Goal: Download file/media

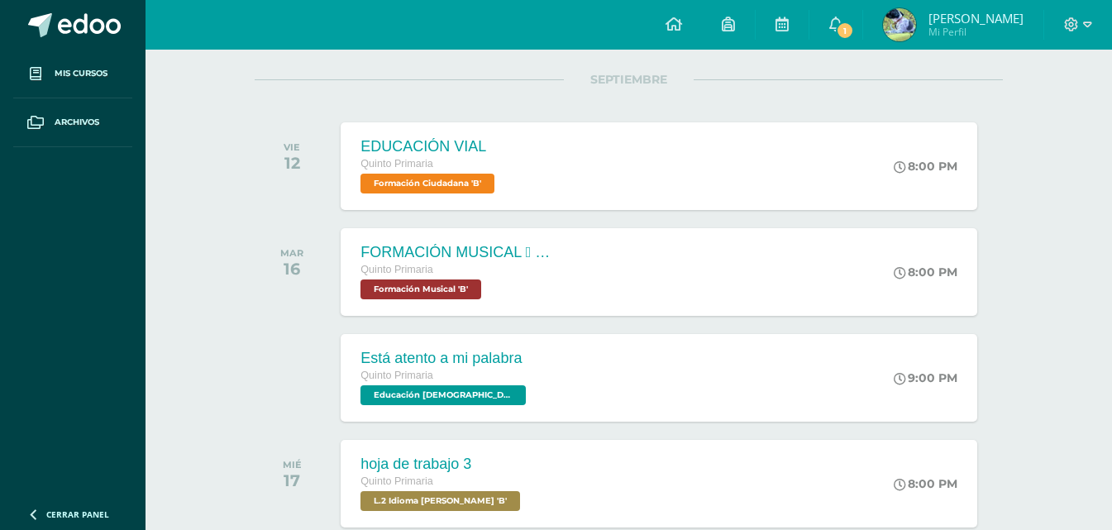
scroll to position [165, 0]
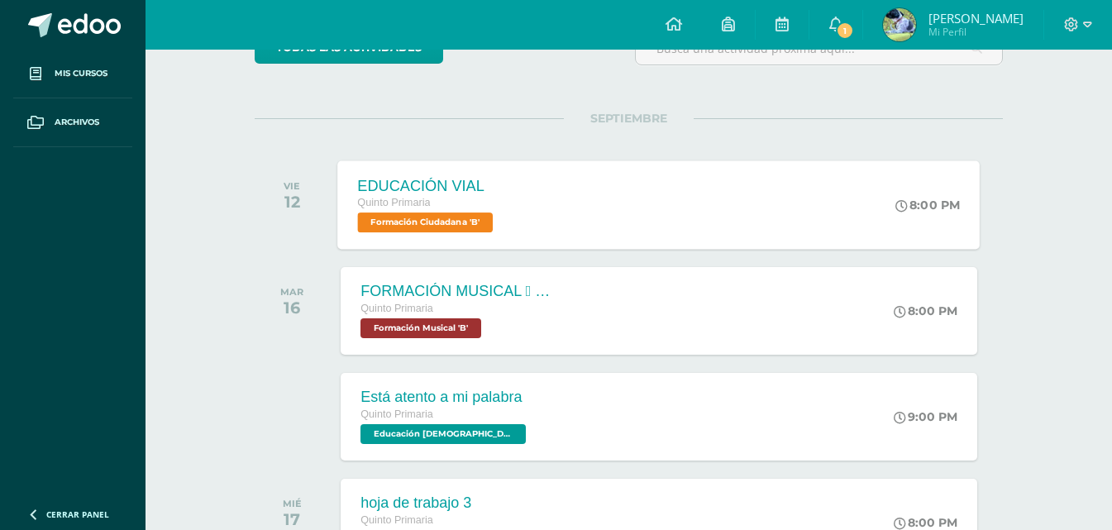
click at [526, 242] on div "EDUCACIÓN VIAL Quinto Primaria Formación Ciudadana 'B' 8:00 PM EDUCACIÓN VIAL F…" at bounding box center [659, 204] width 643 height 88
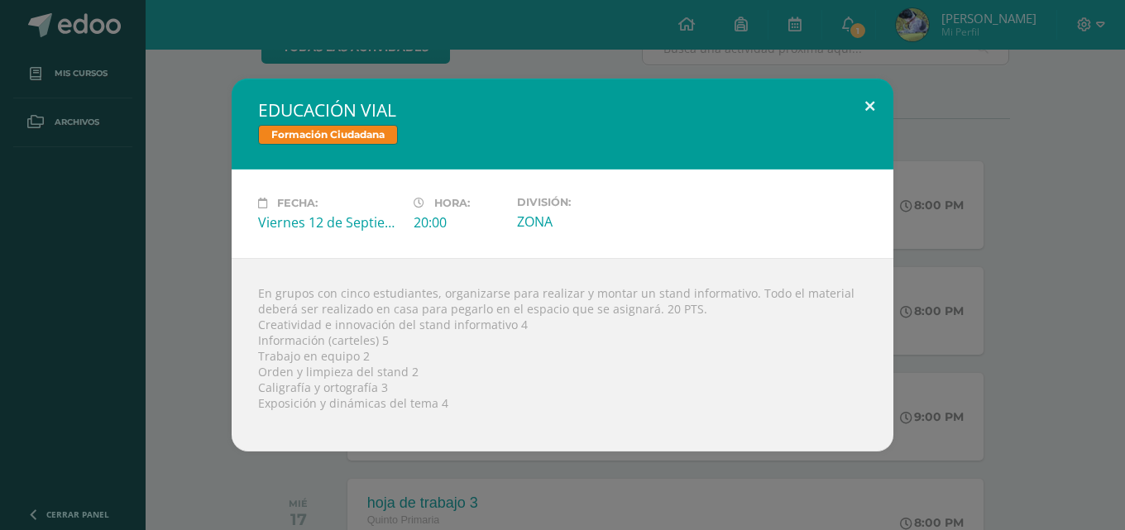
click at [869, 115] on button at bounding box center [869, 107] width 47 height 56
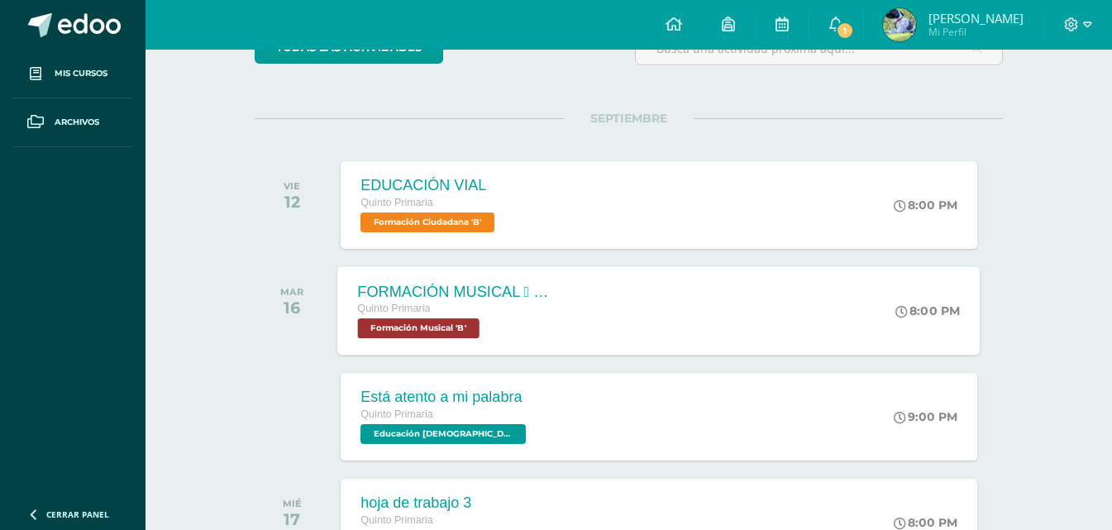
click at [653, 283] on div "FORMACIÓN MUSICAL  SILENCIOS MUSICALES Quinto Primaria Formación Musical 'B' 8…" at bounding box center [659, 310] width 643 height 88
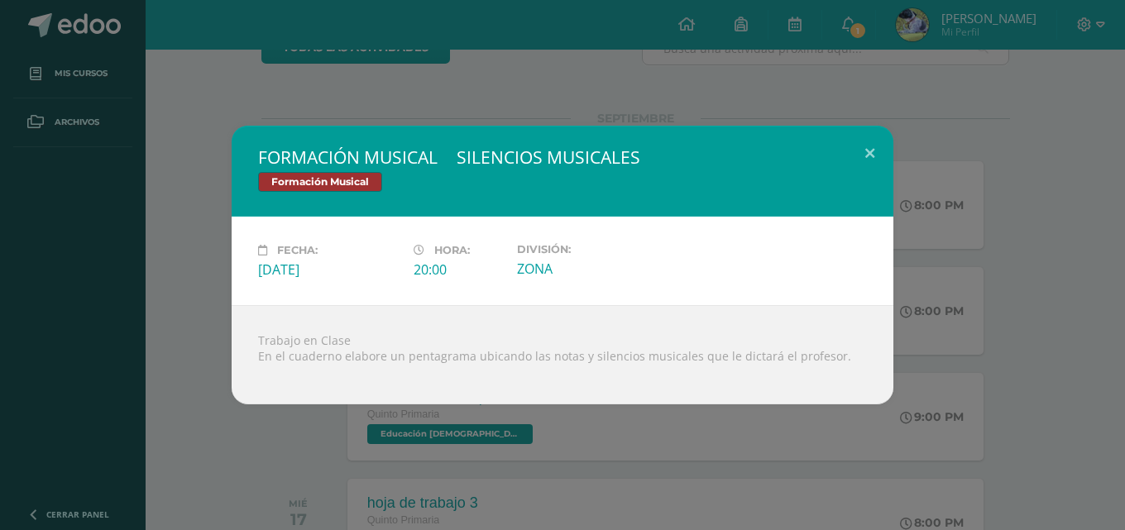
click at [331, 368] on div at bounding box center [562, 370] width 609 height 13
drag, startPoint x: 335, startPoint y: 398, endPoint x: 326, endPoint y: 388, distance: 13.5
click at [330, 395] on div "Trabajo en Clase En el cuaderno elabore un pentagrama ubicando las notas y sile…" at bounding box center [563, 354] width 662 height 99
drag, startPoint x: 415, startPoint y: 438, endPoint x: 405, endPoint y: 427, distance: 15.2
click at [411, 435] on div "FORMACIÓN MUSICAL  SILENCIOS MUSICALES Formación Musical Fecha: Martes 16 de S…" at bounding box center [562, 265] width 1125 height 530
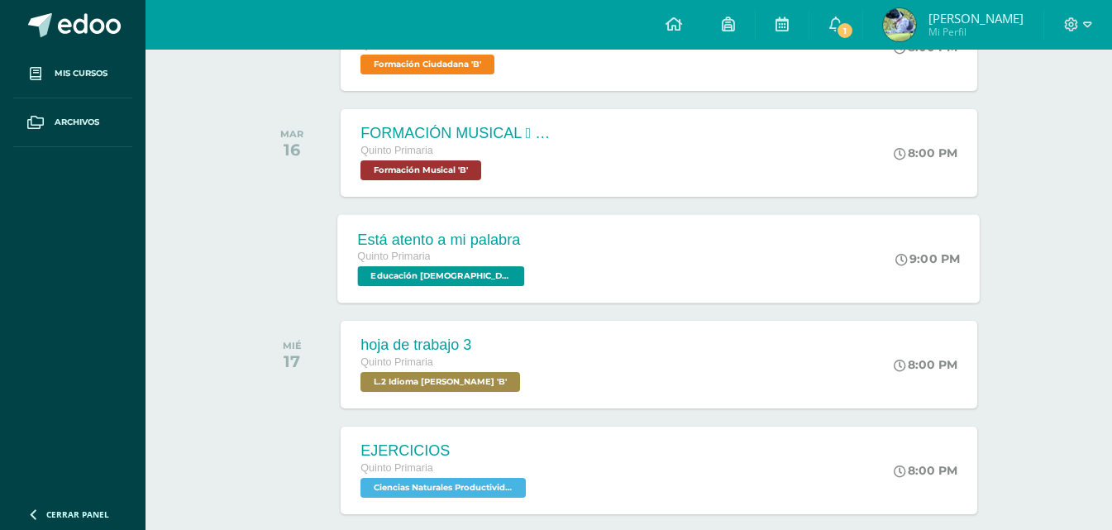
scroll to position [331, 0]
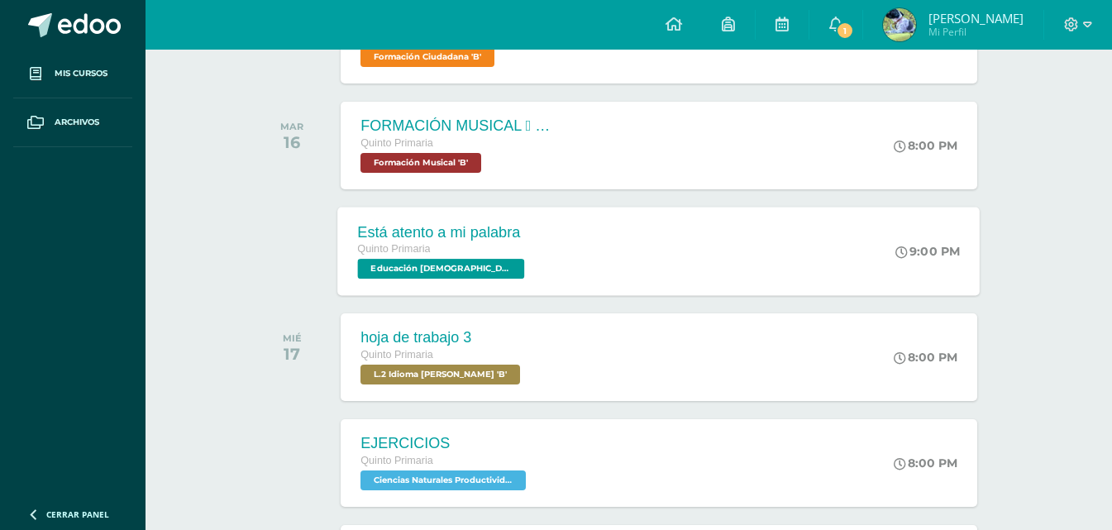
click at [420, 246] on span "Quinto Primaria" at bounding box center [394, 249] width 73 height 12
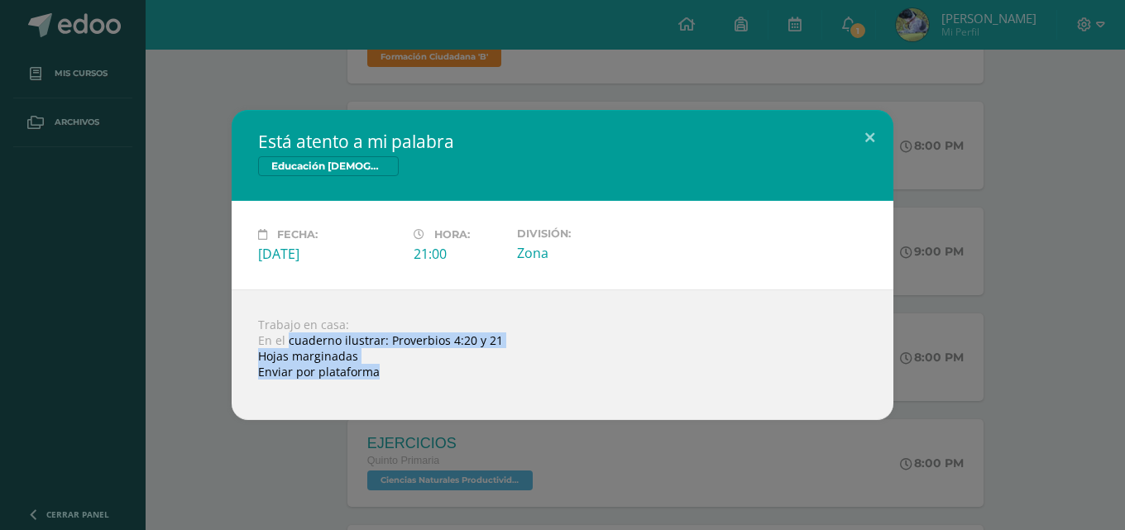
drag, startPoint x: 286, startPoint y: 344, endPoint x: 1053, endPoint y: 404, distance: 769.0
click at [1053, 404] on div "Está atento a mi palabra Educación Cristiana Fecha: Martes 16 de Septiembre Hor…" at bounding box center [563, 265] width 1112 height 310
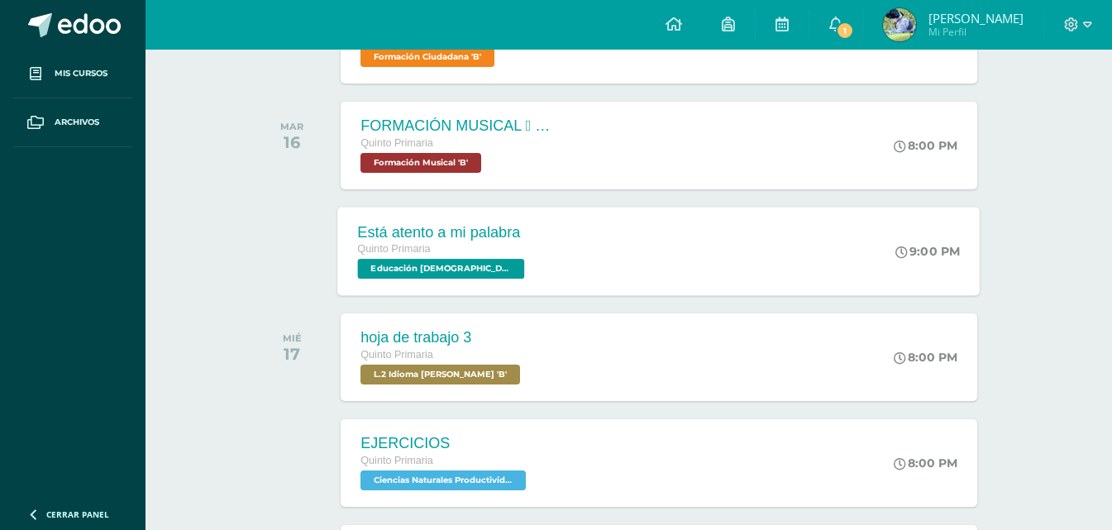
click at [583, 256] on div "Está atento a mi palabra Quinto Primaria Educación Cristiana 'B' 9:00 PM Está a…" at bounding box center [659, 251] width 643 height 88
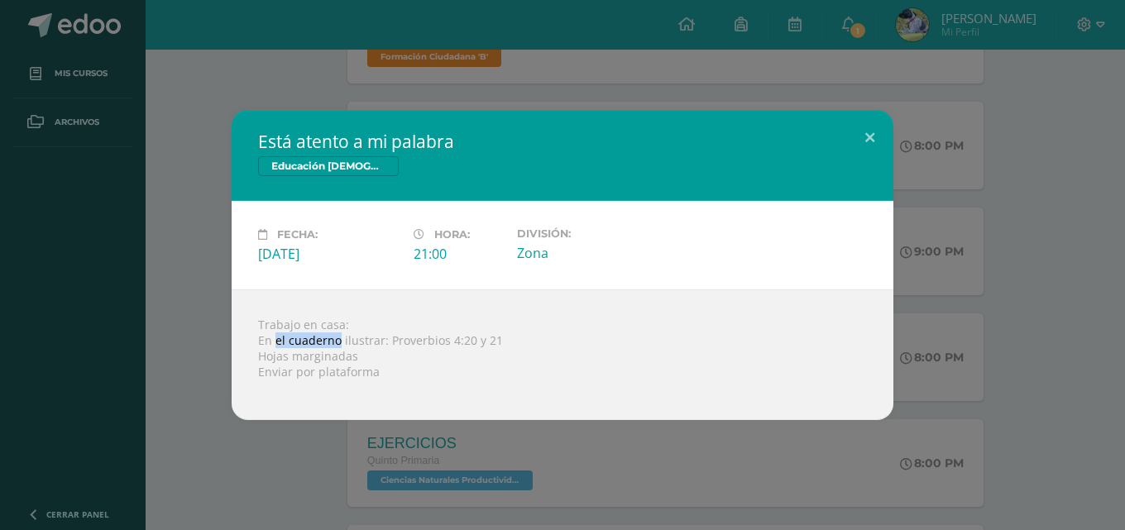
drag, startPoint x: 275, startPoint y: 336, endPoint x: 338, endPoint y: 336, distance: 63.7
click at [338, 336] on div "Trabajo en casa: En el cuaderno ilustrar: Proverbios 4:20 y 21 Hojas marginadas…" at bounding box center [563, 354] width 662 height 131
drag, startPoint x: 258, startPoint y: 337, endPoint x: 264, endPoint y: 327, distance: 12.2
click at [258, 334] on div "Trabajo en casa: En el cuaderno ilustrar: Proverbios 4:20 y 21 Hojas marginadas…" at bounding box center [563, 354] width 662 height 131
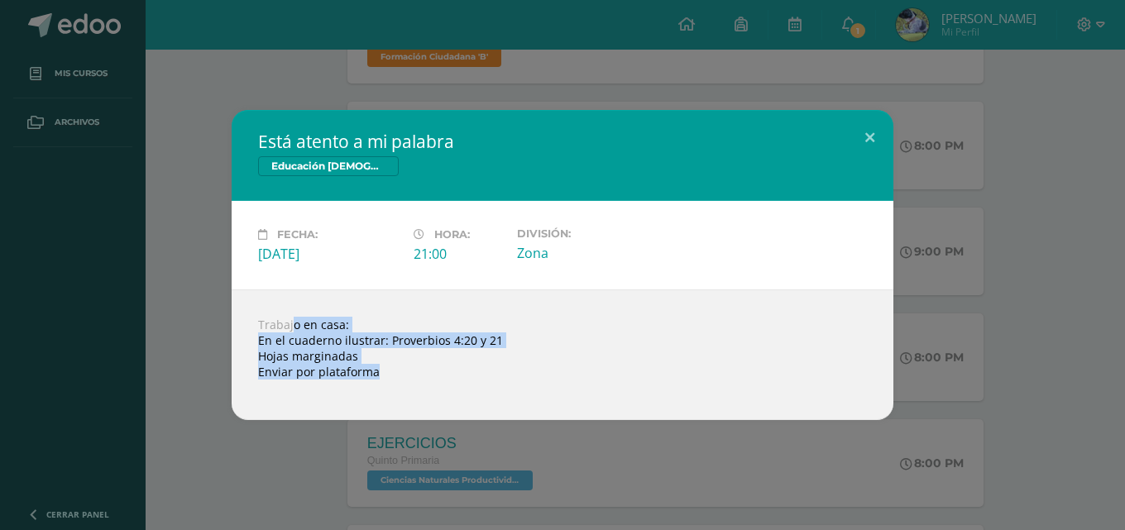
drag, startPoint x: 266, startPoint y: 325, endPoint x: 524, endPoint y: 365, distance: 261.1
click at [524, 365] on div "Trabajo en casa: En el cuaderno ilustrar: Proverbios 4:20 y 21 Hojas marginadas…" at bounding box center [563, 354] width 662 height 131
click at [873, 129] on button at bounding box center [869, 138] width 47 height 56
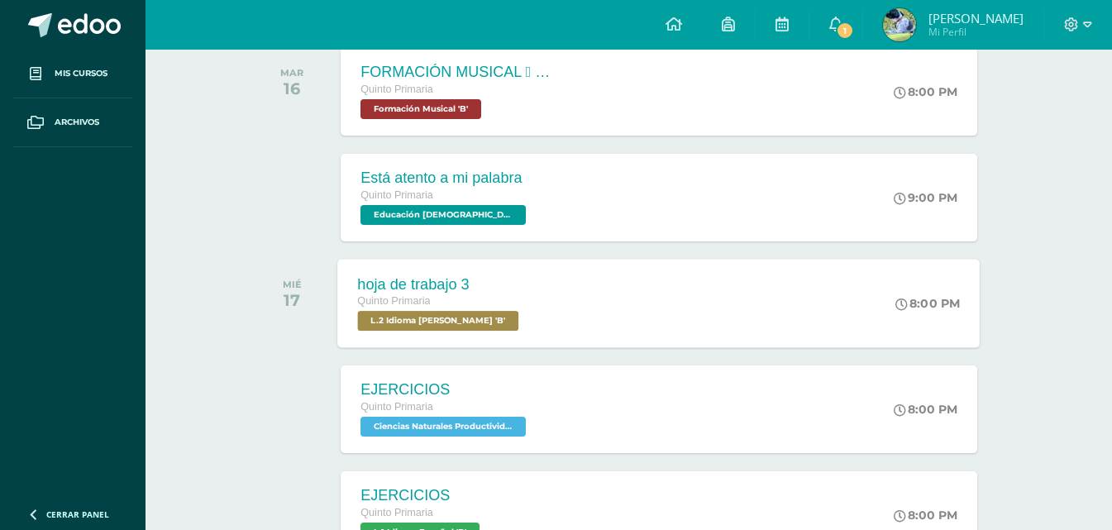
scroll to position [414, 0]
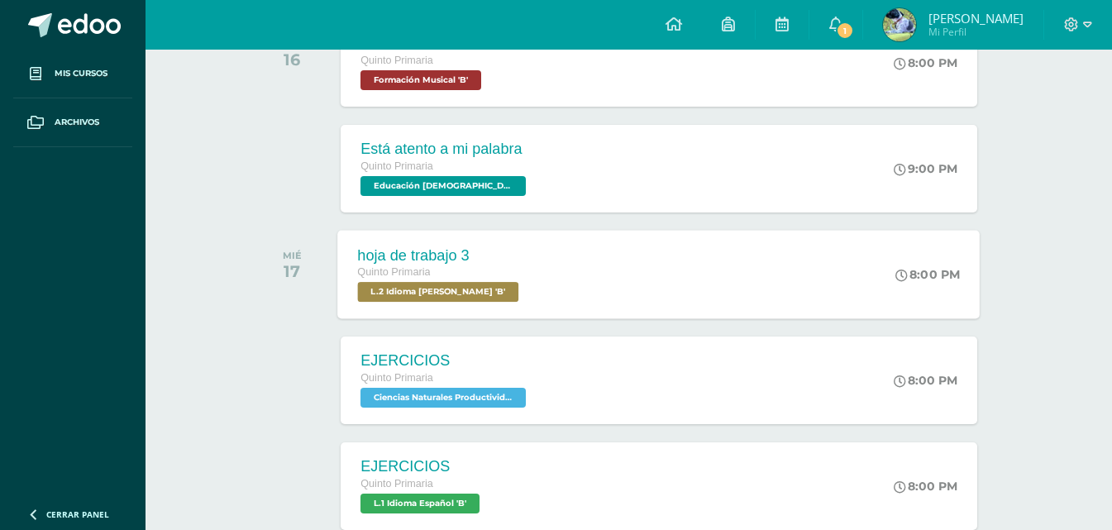
click at [518, 266] on div "Quinto Primaria" at bounding box center [440, 273] width 165 height 18
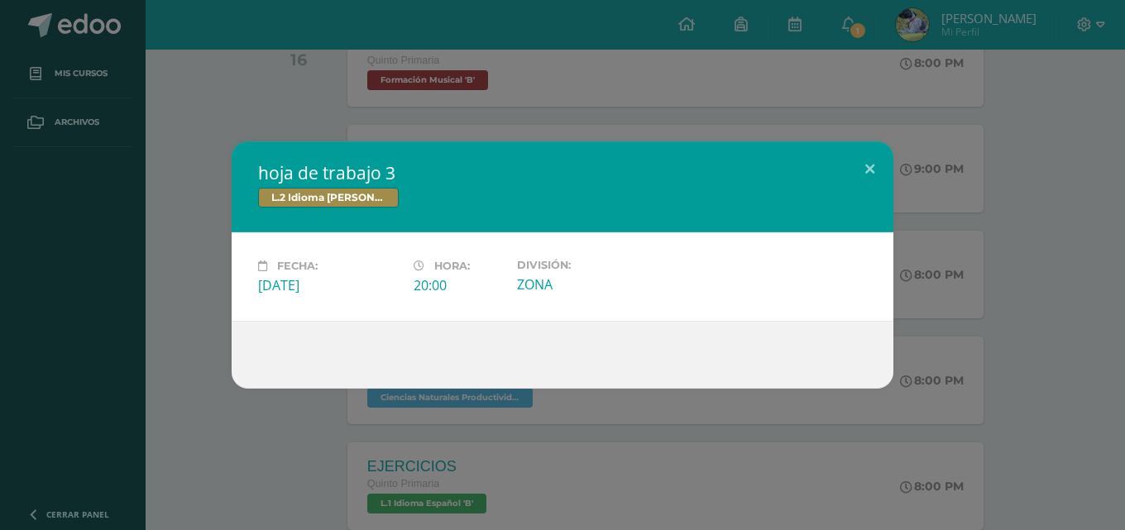
click at [926, 340] on div "hoja de trabajo 3 L.2 Idioma [PERSON_NAME] Fecha: [DATE] Hora: 20:00 División:" at bounding box center [563, 264] width 1112 height 247
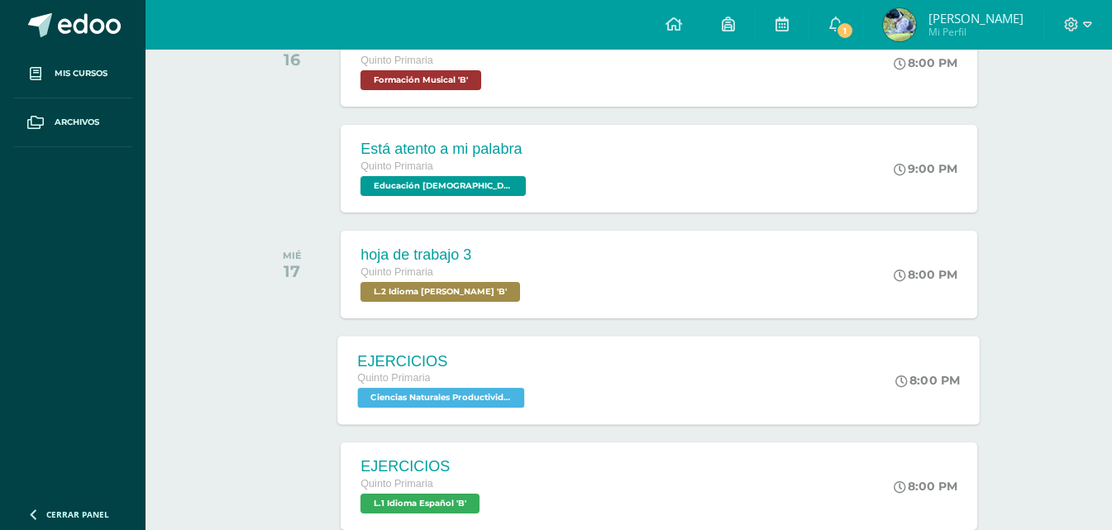
click at [551, 355] on div "EJERCICIOS Quinto Primaria Ciencias Naturales Productividad y Desarrollo 'B' 8:…" at bounding box center [659, 380] width 643 height 88
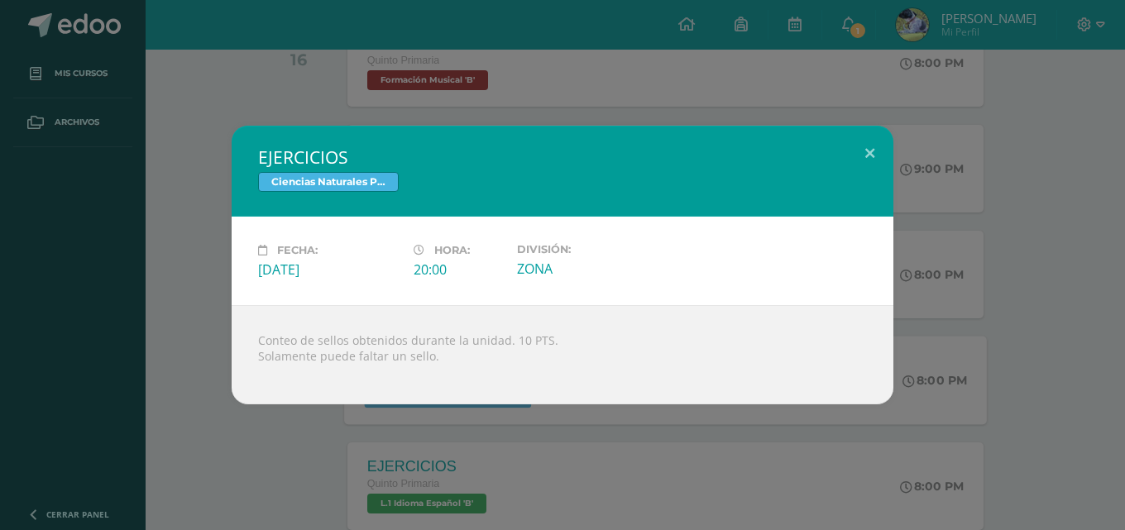
drag, startPoint x: 941, startPoint y: 302, endPoint x: 904, endPoint y: 292, distance: 38.5
click at [939, 300] on div "EJERCICIOS Ciencias Naturales Productividad y Desarrollo Fecha: Miércoles 17 de…" at bounding box center [563, 265] width 1112 height 279
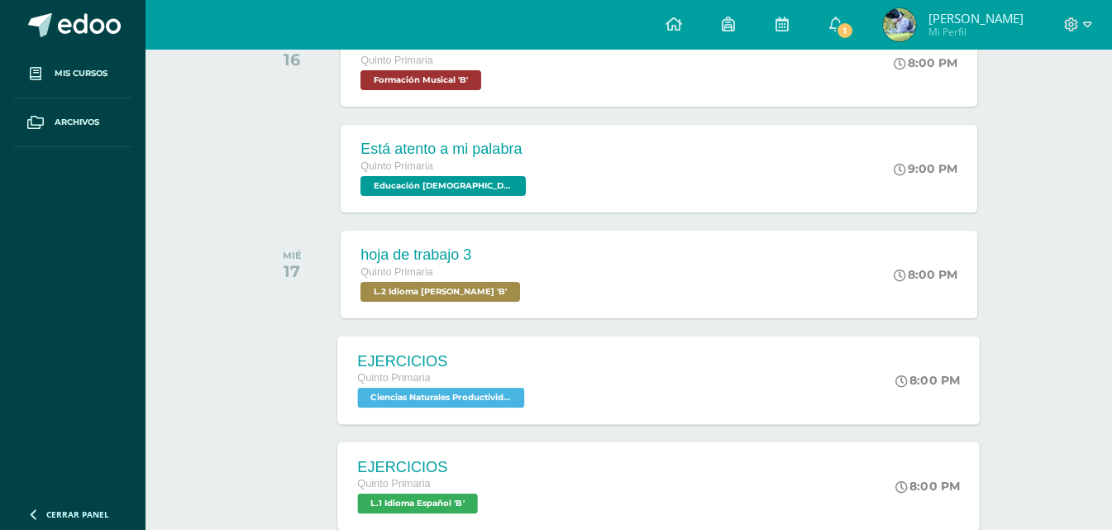
click at [465, 469] on div "EJERCICIOS" at bounding box center [420, 466] width 124 height 17
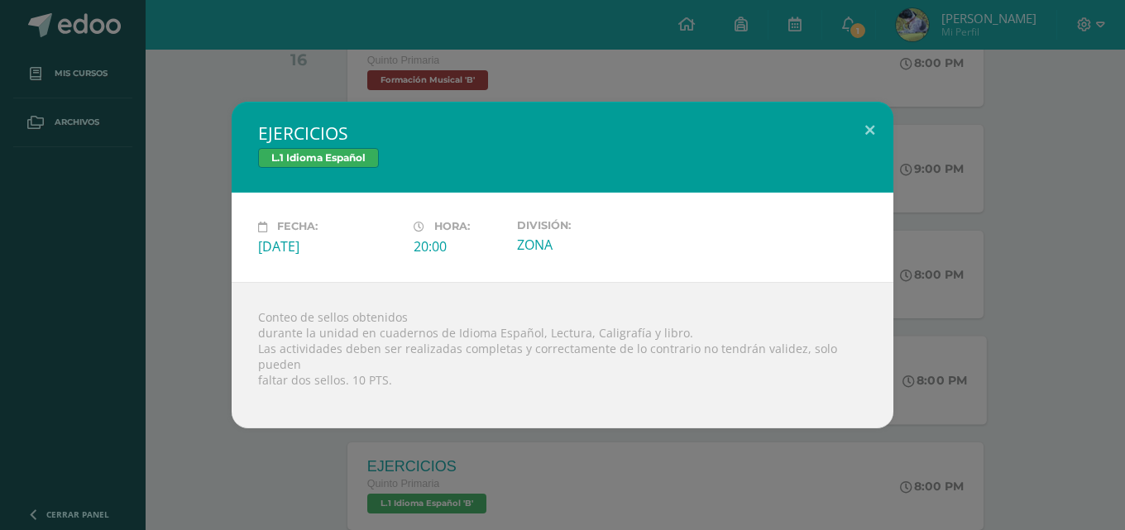
drag, startPoint x: 524, startPoint y: 379, endPoint x: 532, endPoint y: 390, distance: 13.6
click at [529, 384] on div "Conteo de sellos obtenidos durante la unidad en cuadernos de Idioma Español, Le…" at bounding box center [563, 355] width 662 height 146
click at [584, 445] on div "EJERCICIOS L.1 Idioma Español Fecha: Miércoles 17 de Septiembre Hora: 20:00 Div…" at bounding box center [562, 265] width 1125 height 530
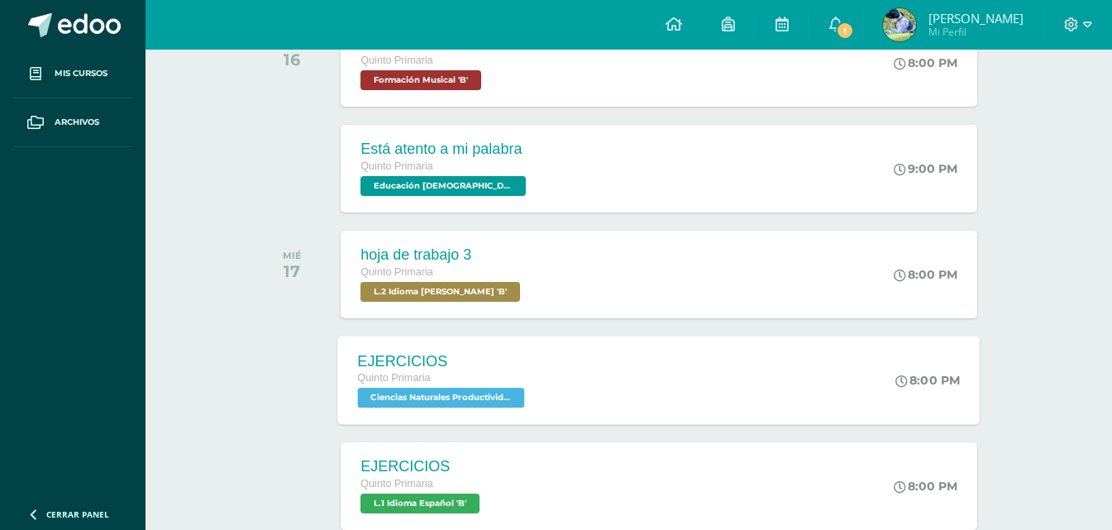
click at [593, 387] on div "EJERCICIOS Quinto Primaria Ciencias Naturales Productividad y Desarrollo 'B' 8:…" at bounding box center [659, 380] width 643 height 88
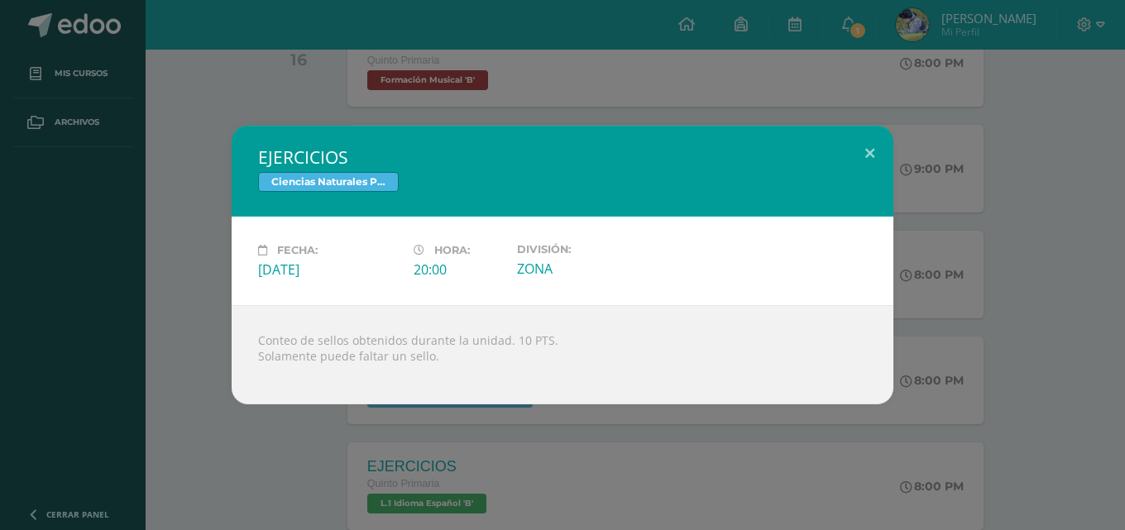
click at [620, 419] on div "EJERCICIOS Ciencias Naturales Productividad y Desarrollo Fecha: Miércoles 17 de…" at bounding box center [562, 265] width 1125 height 530
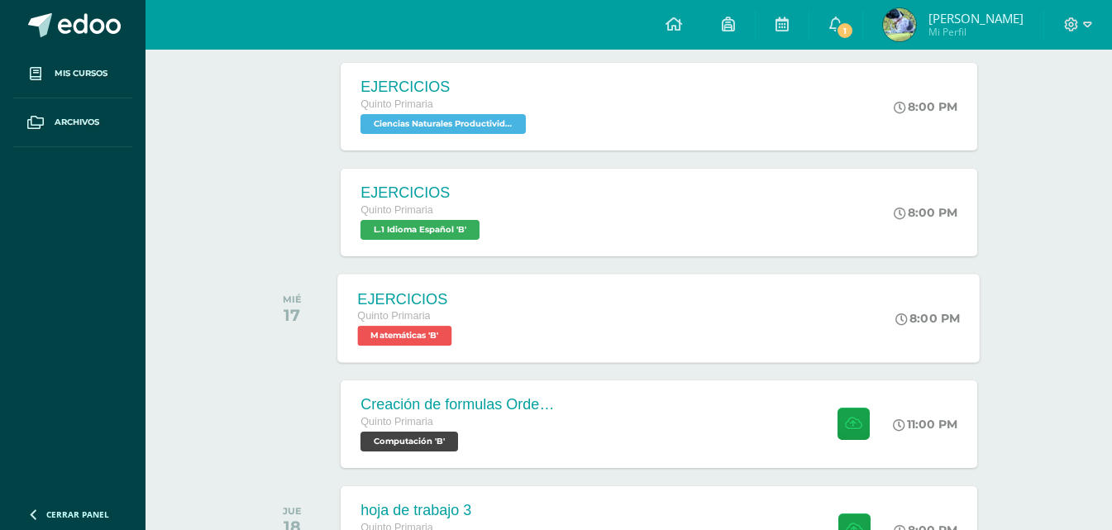
scroll to position [662, 0]
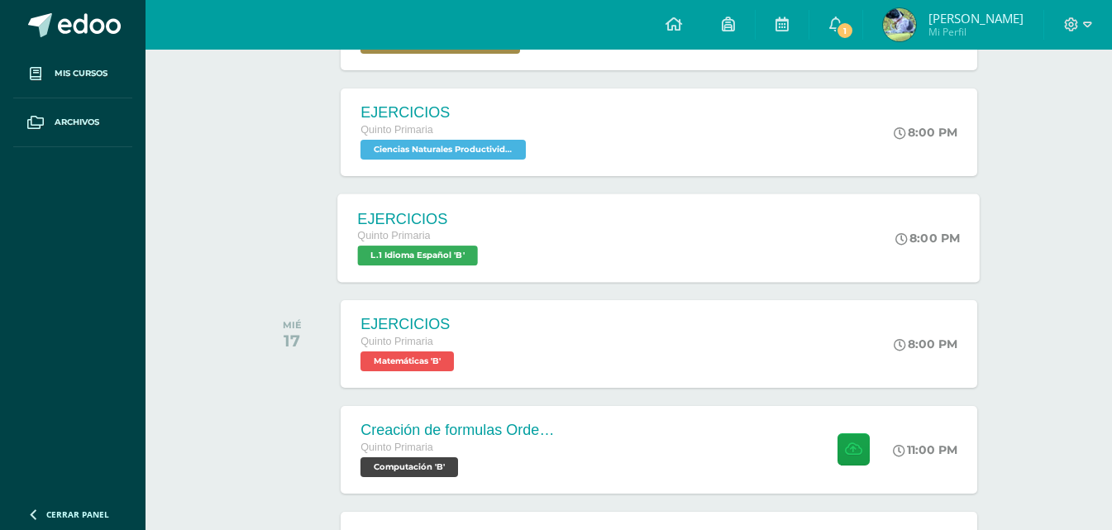
click at [472, 256] on span "L.1 Idioma Español 'B'" at bounding box center [418, 256] width 120 height 20
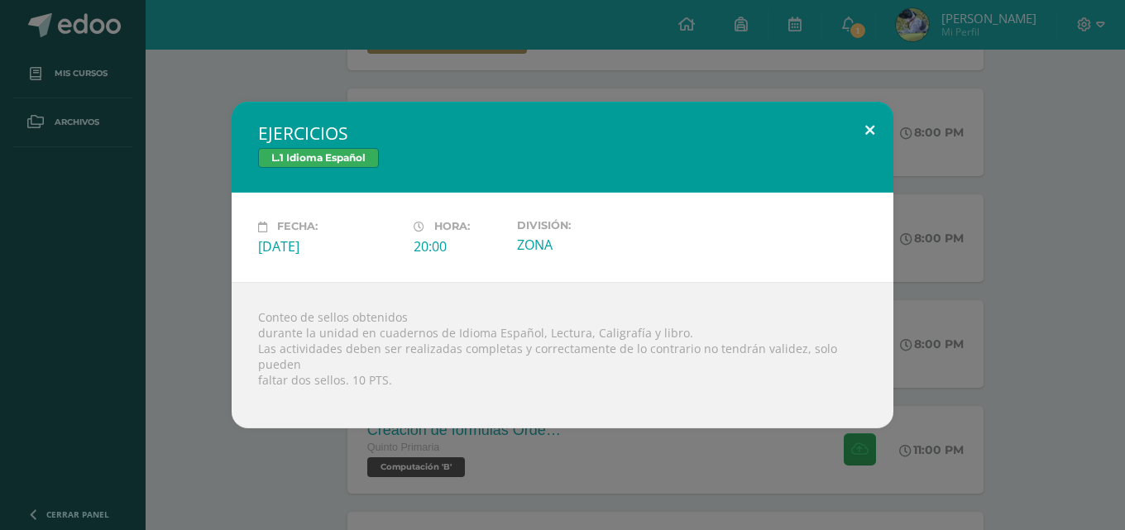
click at [865, 131] on button at bounding box center [869, 130] width 47 height 56
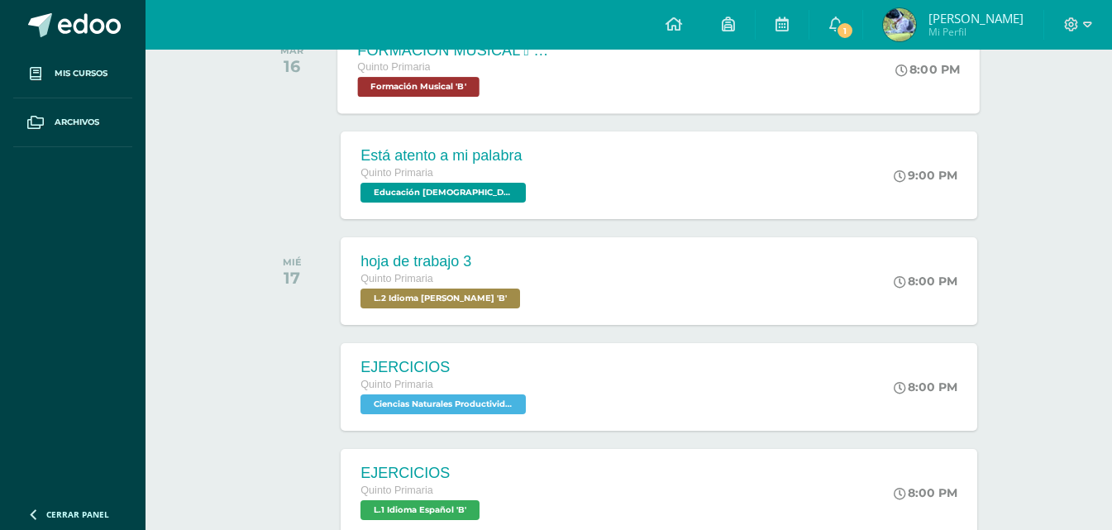
scroll to position [248, 0]
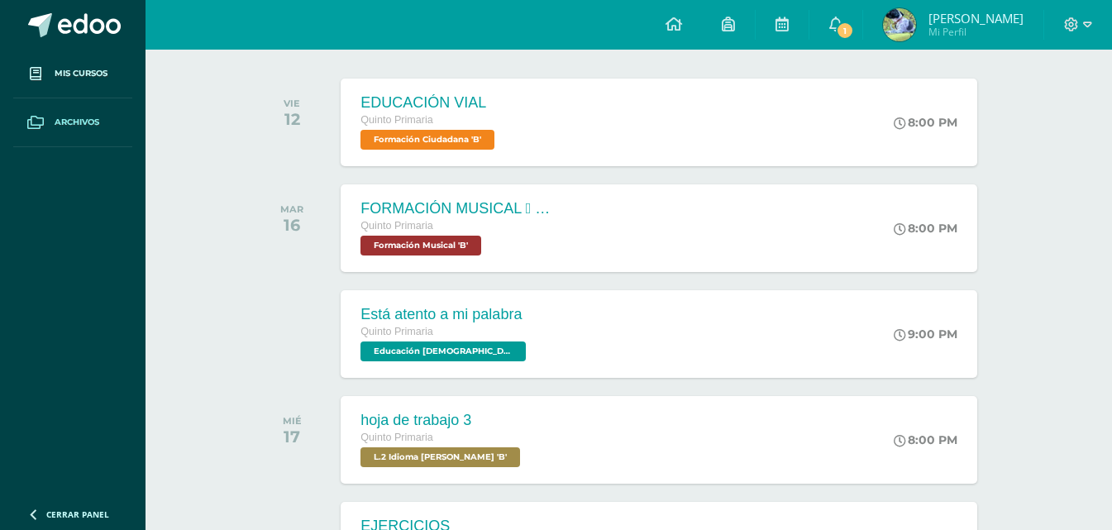
click at [43, 124] on icon at bounding box center [35, 122] width 17 height 13
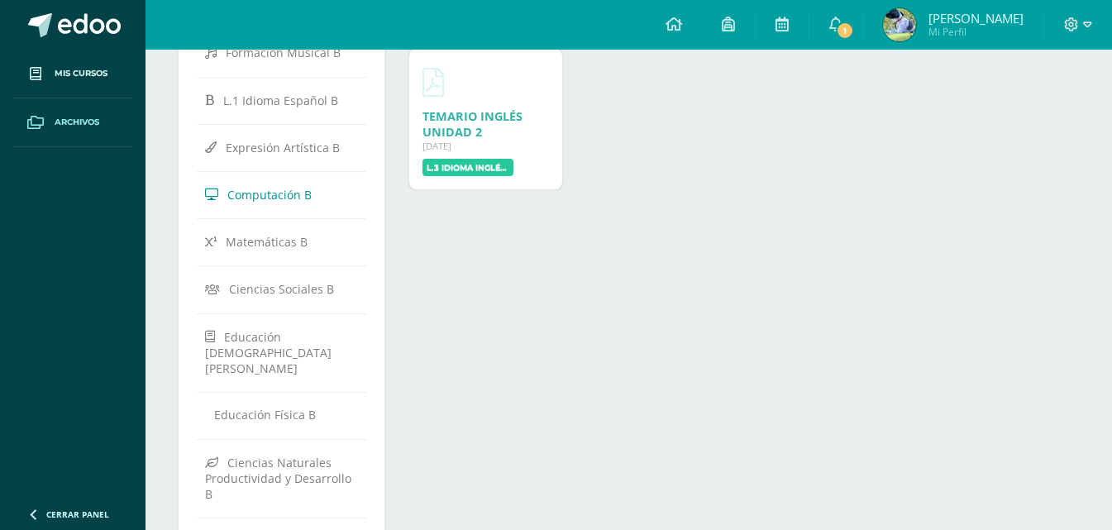
scroll to position [165, 0]
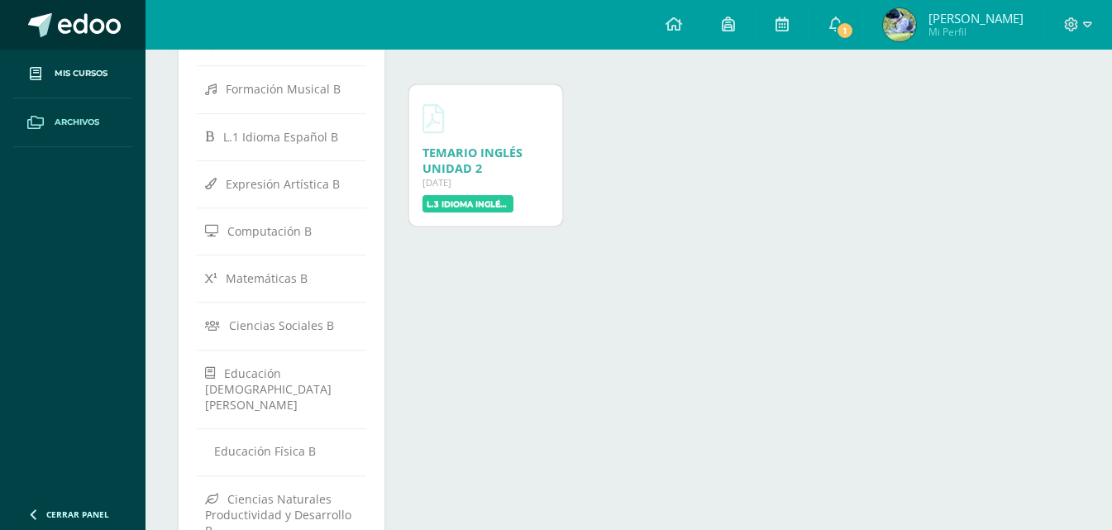
click at [62, 12] on link at bounding box center [73, 25] width 146 height 50
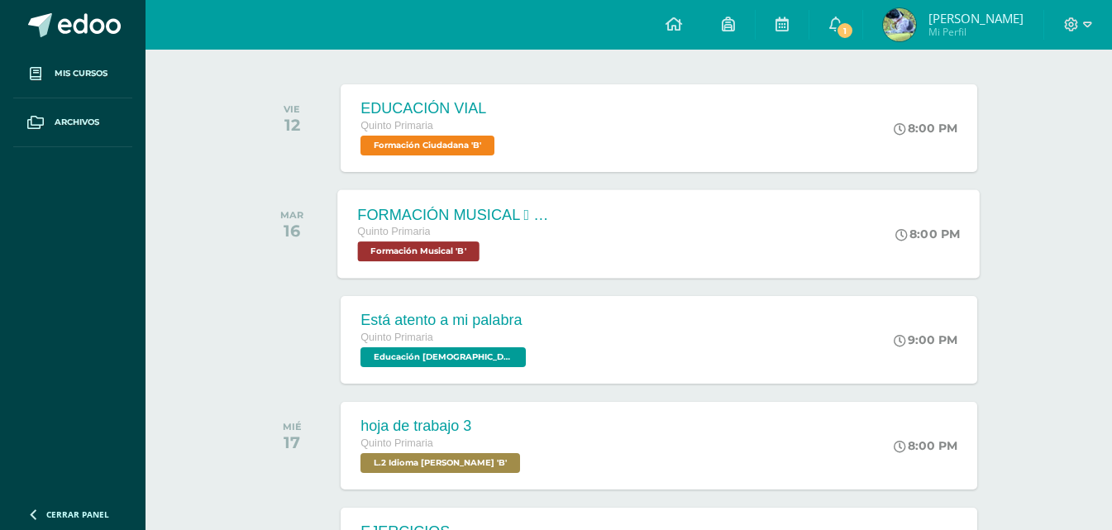
scroll to position [248, 0]
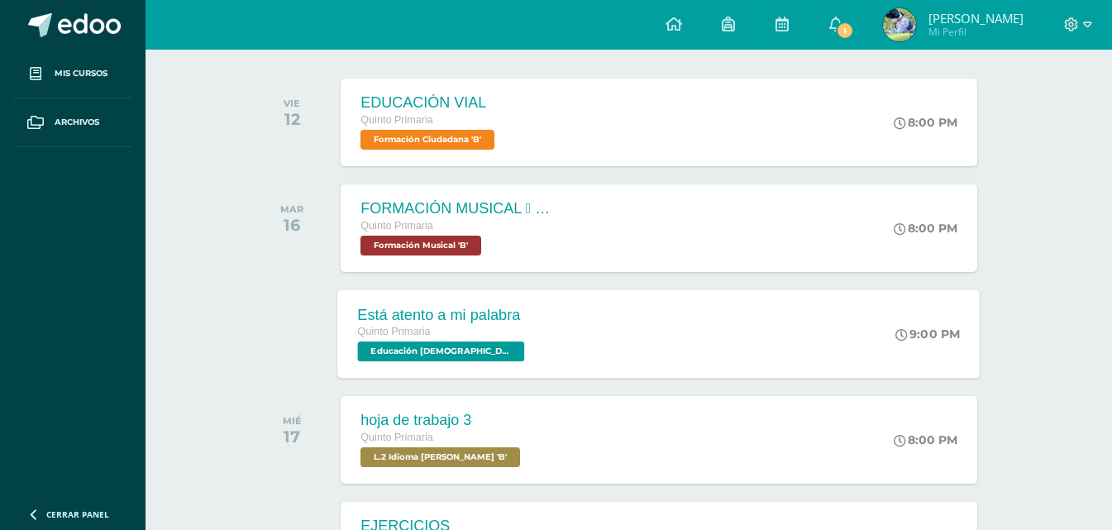
click at [528, 327] on div "Está atento a mi palabra Quinto Primaria Educación [DEMOGRAPHIC_DATA] 'B'" at bounding box center [443, 333] width 211 height 88
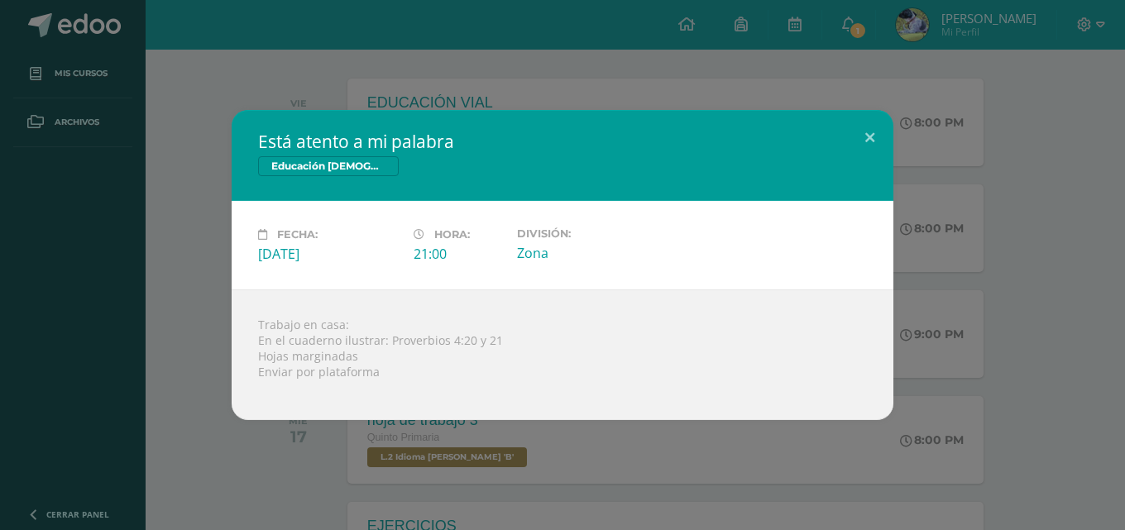
click at [625, 447] on div "Está atento a mi palabra Educación [DEMOGRAPHIC_DATA] Fecha: [DATE] Hora: 21:00…" at bounding box center [562, 265] width 1125 height 530
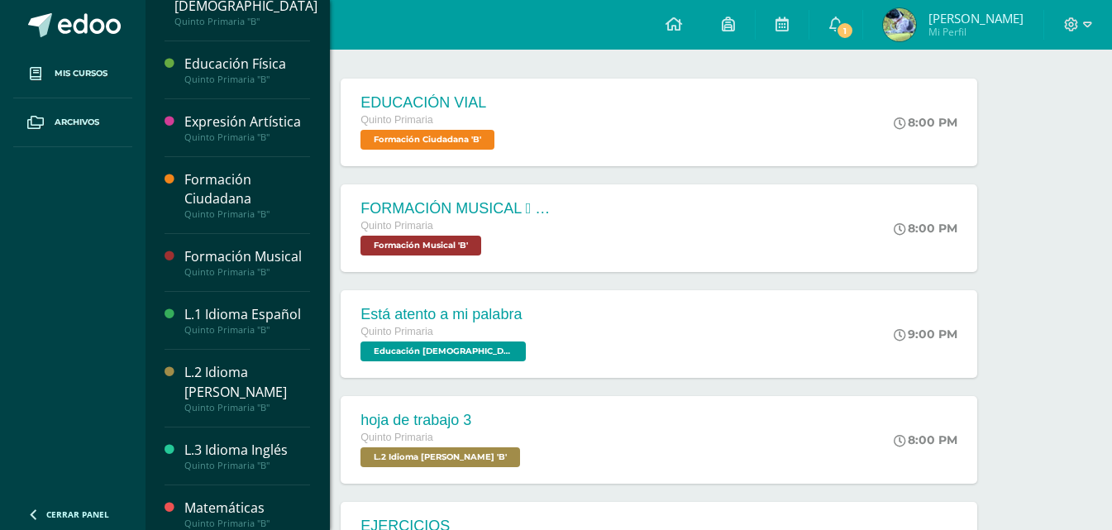
scroll to position [261, 0]
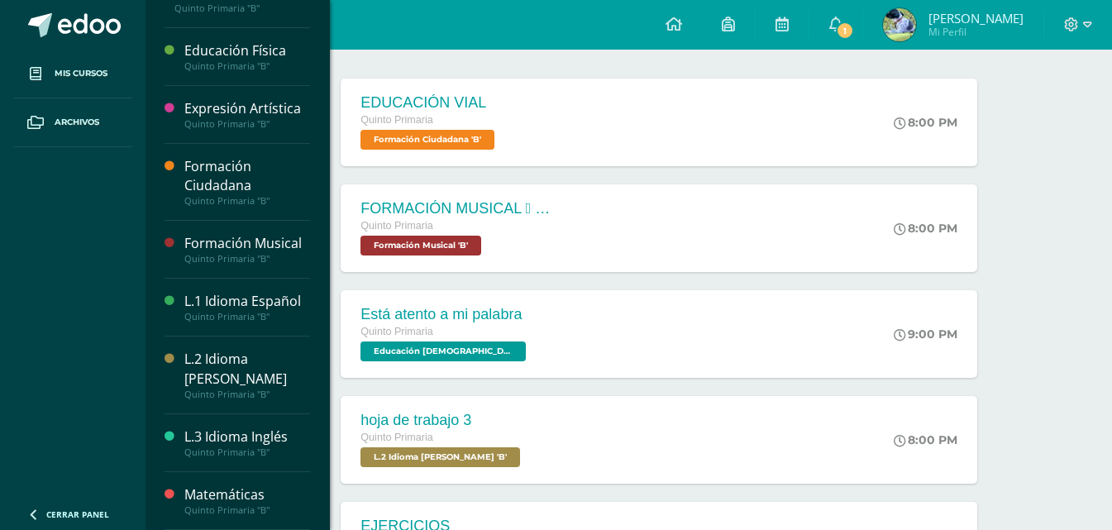
click at [232, 392] on div "Quinto Primaria "B"" at bounding box center [247, 395] width 126 height 12
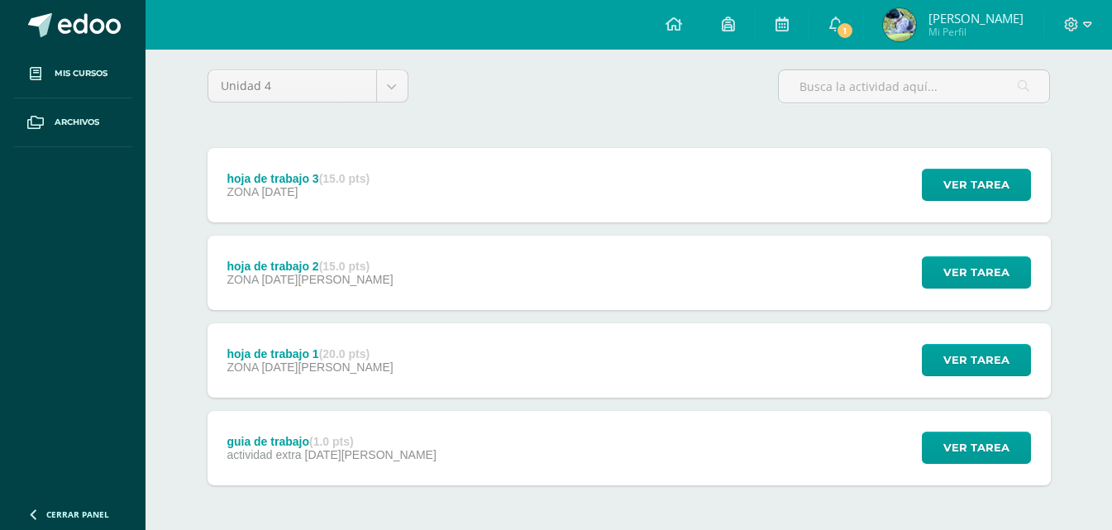
scroll to position [193, 0]
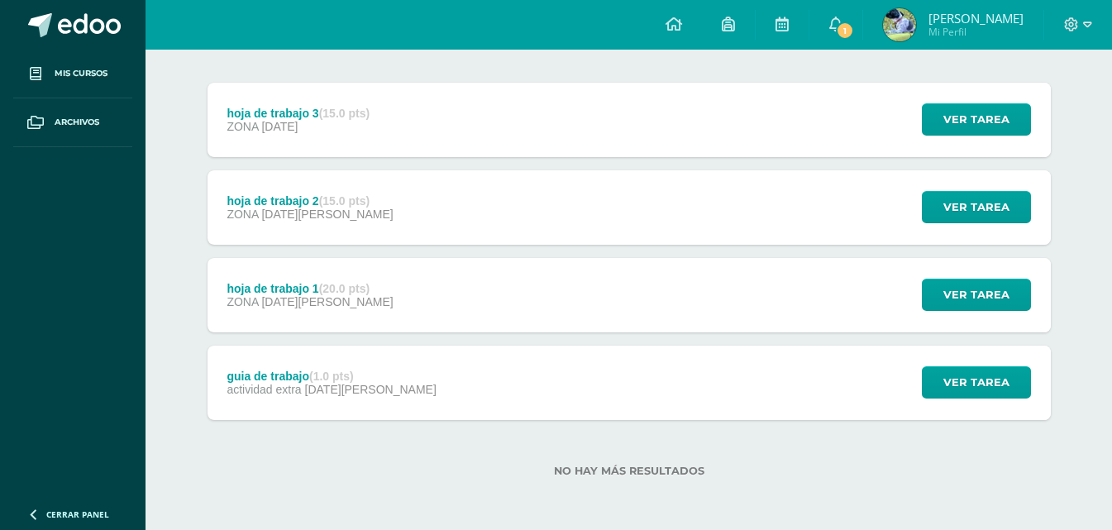
click at [453, 380] on div "guia de trabajo (1.0 pts) actividad extra 01 de Agosto Ver tarea guia de trabaj…" at bounding box center [630, 383] width 844 height 74
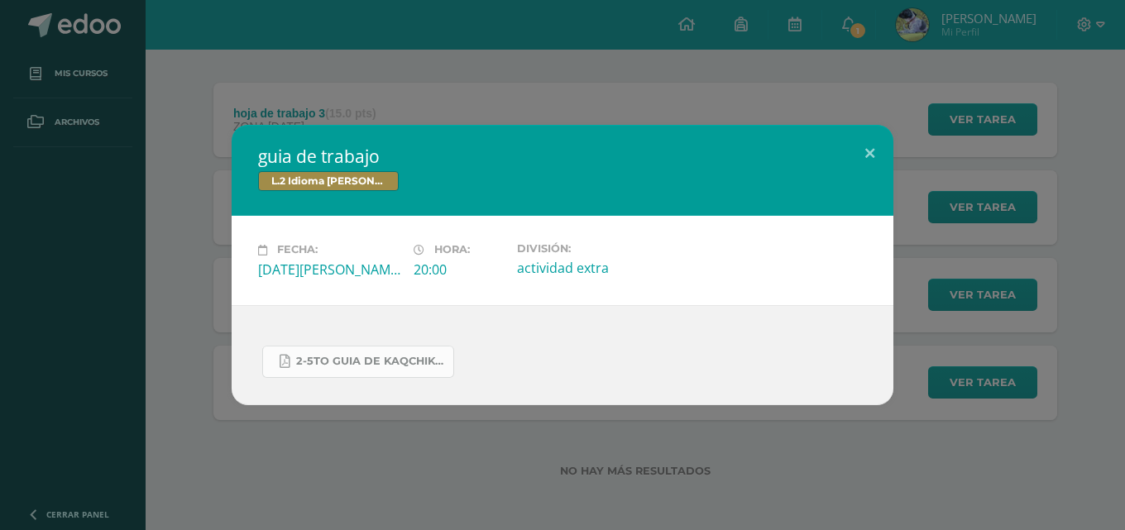
click at [409, 355] on span "2-5to guia de kaqchikel 4ta unidad.pdf" at bounding box center [370, 361] width 149 height 13
click at [45, 91] on div "guia de trabajo L.2 Idioma Maya Kaqchikel Fecha: Viernes 01 de Agosto Hora: 20:…" at bounding box center [562, 265] width 1125 height 530
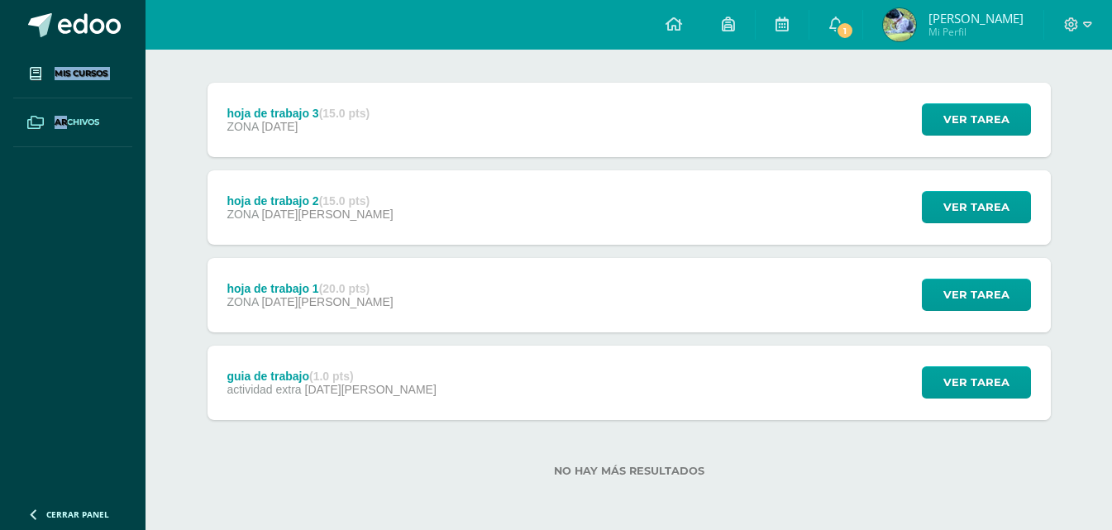
click at [62, 137] on link "Archivos" at bounding box center [72, 122] width 119 height 49
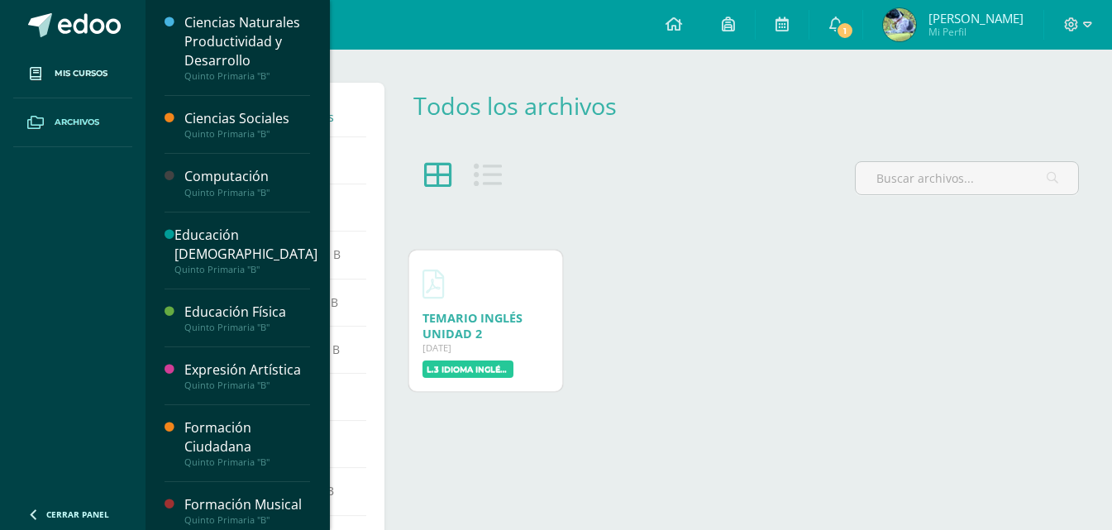
click at [58, 55] on link "Mis cursos" at bounding box center [72, 74] width 119 height 49
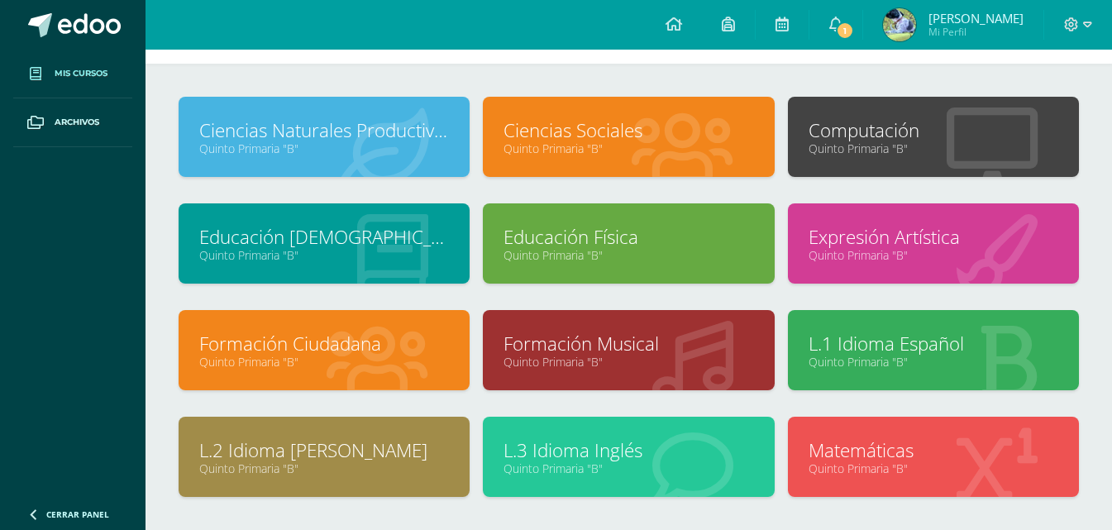
scroll to position [165, 0]
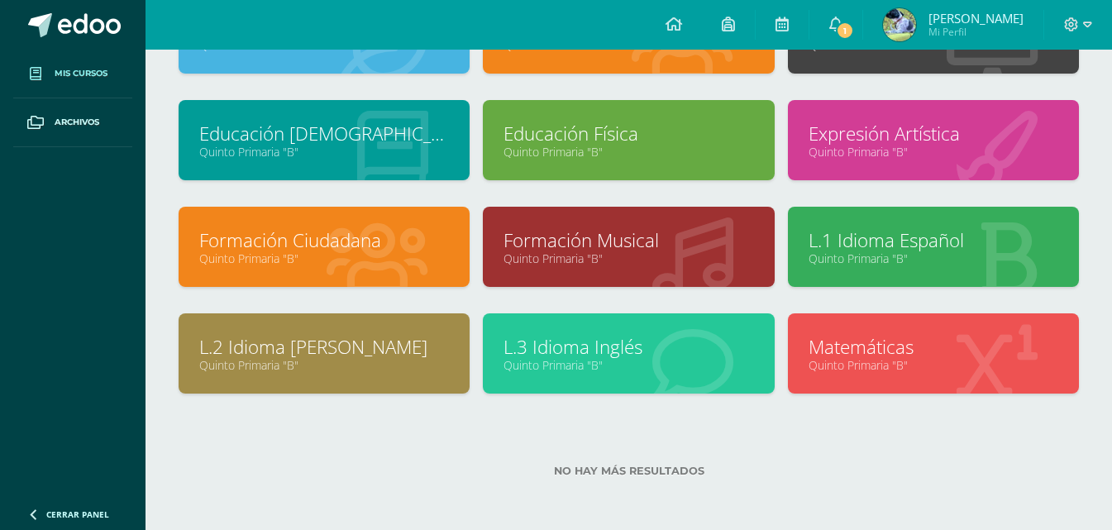
click at [460, 372] on div at bounding box center [428, 354] width 83 height 111
click at [350, 382] on div "L.2 Idioma Maya Kaqchikel Quinto Primaria "B"" at bounding box center [324, 353] width 291 height 80
click at [338, 375] on div "L.2 Idioma Maya Kaqchikel Quinto Primaria "B"" at bounding box center [324, 353] width 291 height 80
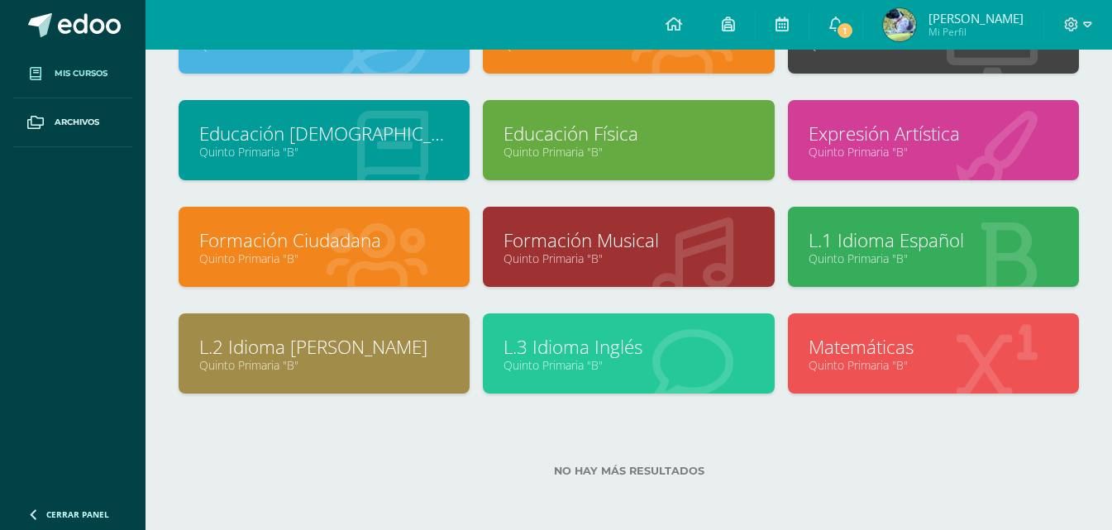
click at [338, 375] on div "L.2 Idioma Maya Kaqchikel Quinto Primaria "B"" at bounding box center [324, 353] width 291 height 80
click at [337, 375] on div "L.2 Idioma Maya Kaqchikel Quinto Primaria "B"" at bounding box center [324, 353] width 291 height 80
click at [298, 347] on link "L.2 Idioma [PERSON_NAME]" at bounding box center [324, 347] width 250 height 26
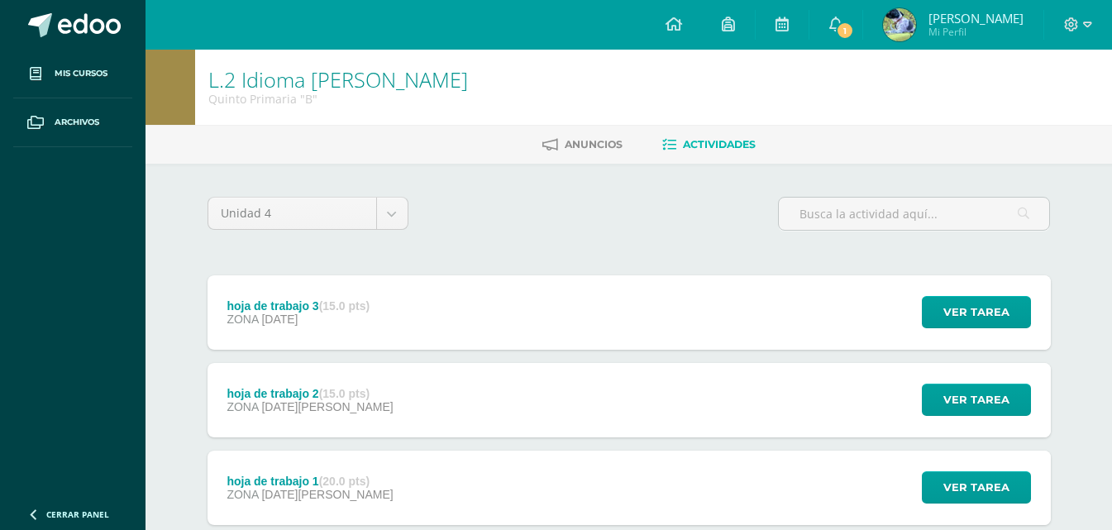
scroll to position [83, 0]
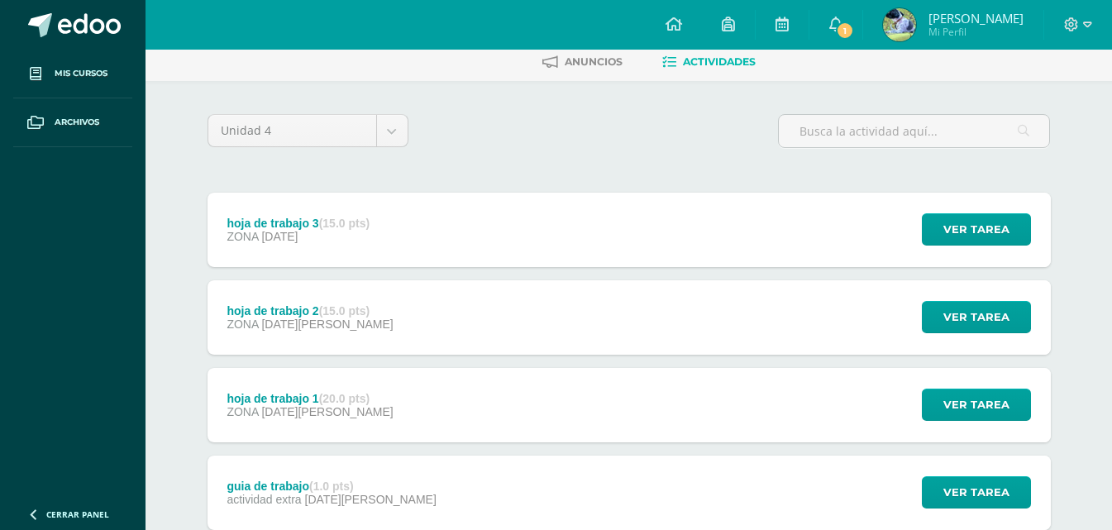
click at [973, 247] on div "Ver tarea" at bounding box center [974, 230] width 154 height 74
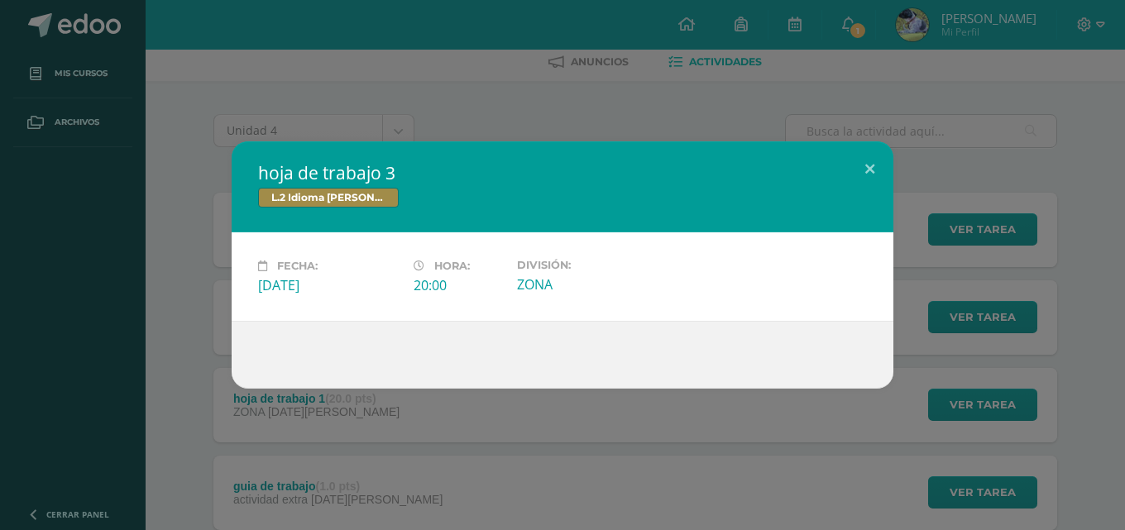
drag, startPoint x: 1016, startPoint y: 289, endPoint x: 1064, endPoint y: 413, distance: 132.7
click at [1023, 304] on div "hoja de trabajo 3 L.2 Idioma [PERSON_NAME] Fecha: [DATE] Hora: 20:00 División:" at bounding box center [563, 264] width 1112 height 247
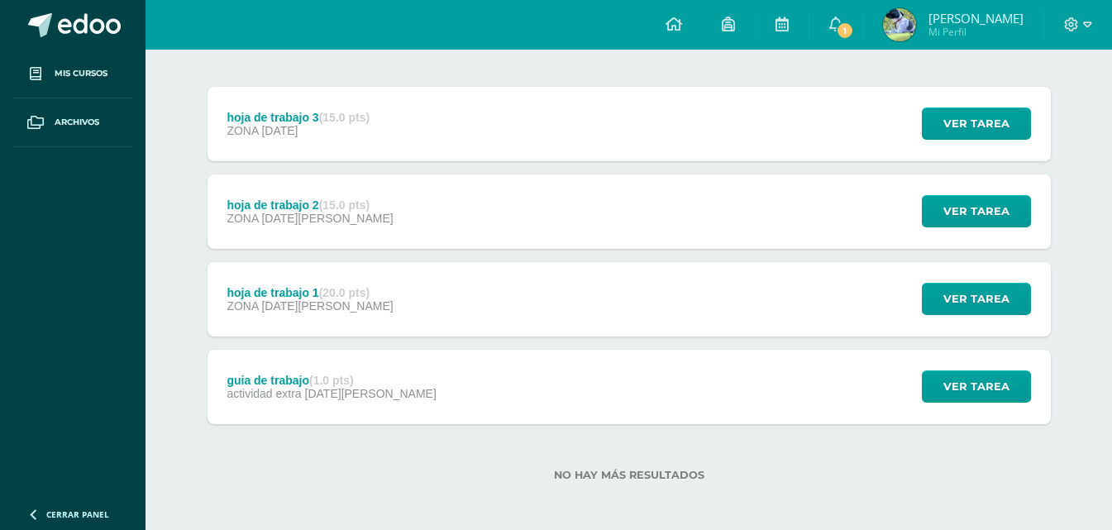
scroll to position [193, 0]
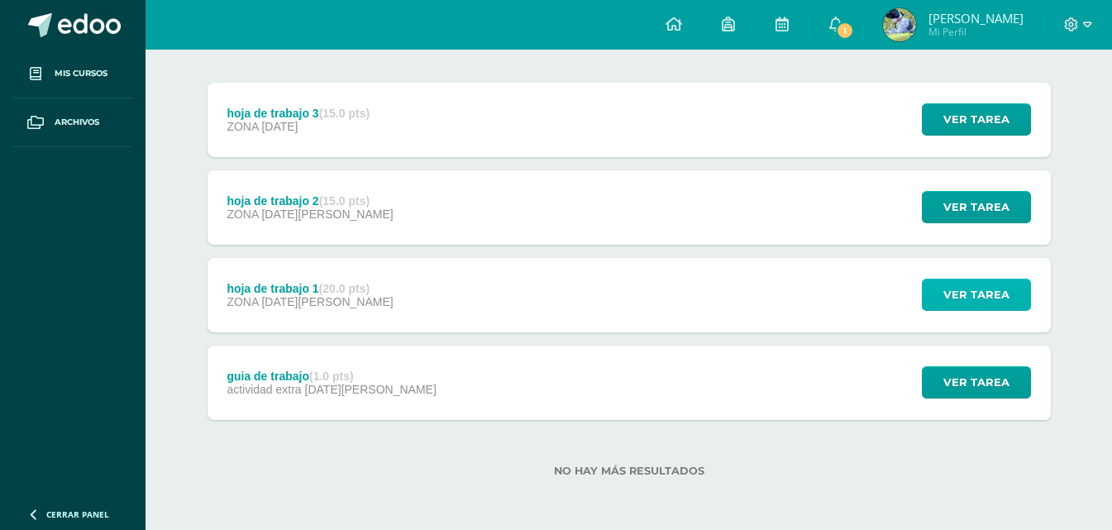
click at [954, 301] on span "Ver tarea" at bounding box center [977, 295] width 66 height 31
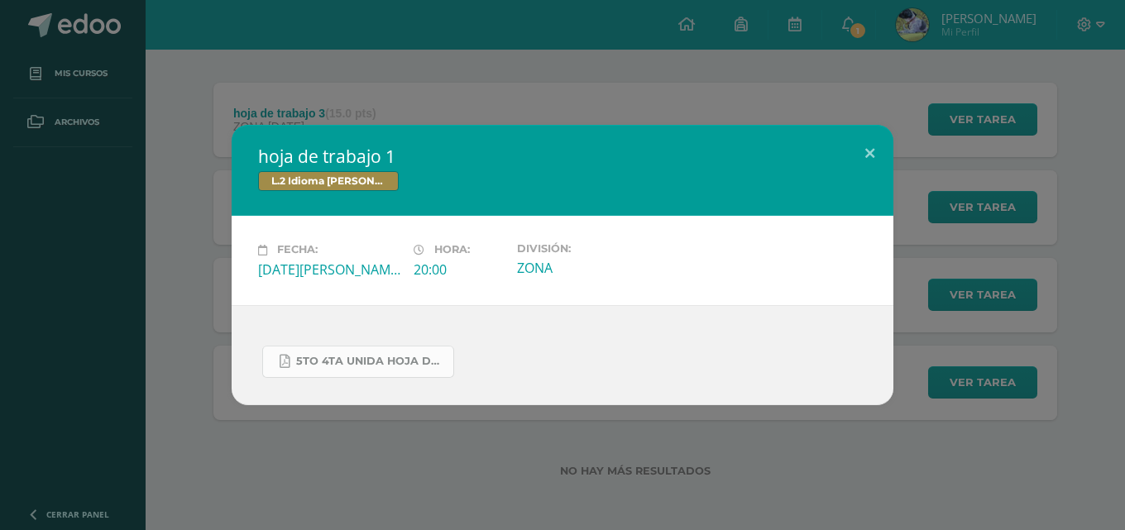
click at [332, 362] on span "5to 4ta unida hoja de trabajo kaqchikel.pdf" at bounding box center [370, 361] width 149 height 13
click at [844, 158] on h2 "hoja de trabajo 1" at bounding box center [562, 156] width 609 height 23
click at [858, 136] on button at bounding box center [869, 153] width 47 height 56
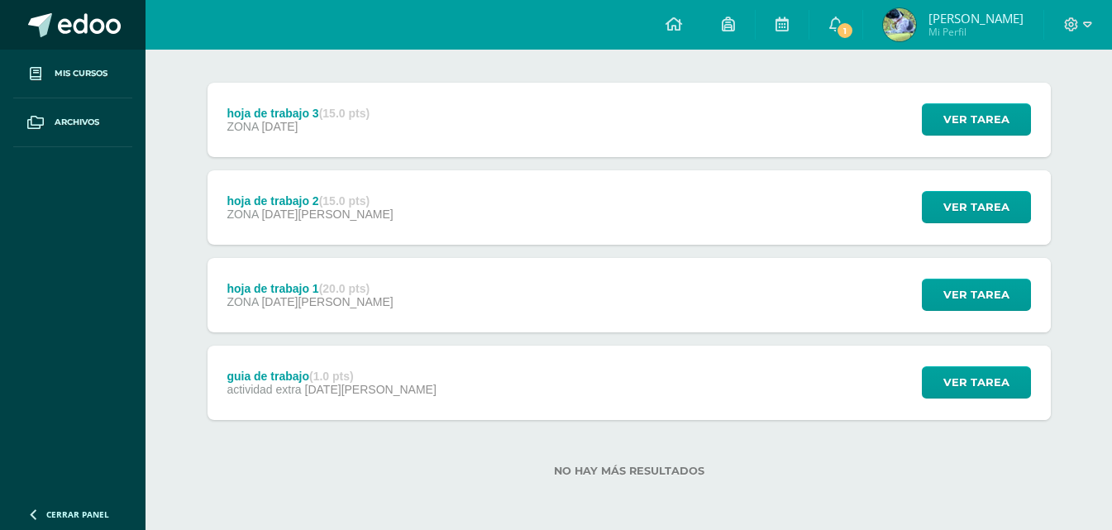
click at [69, 29] on span at bounding box center [89, 25] width 63 height 25
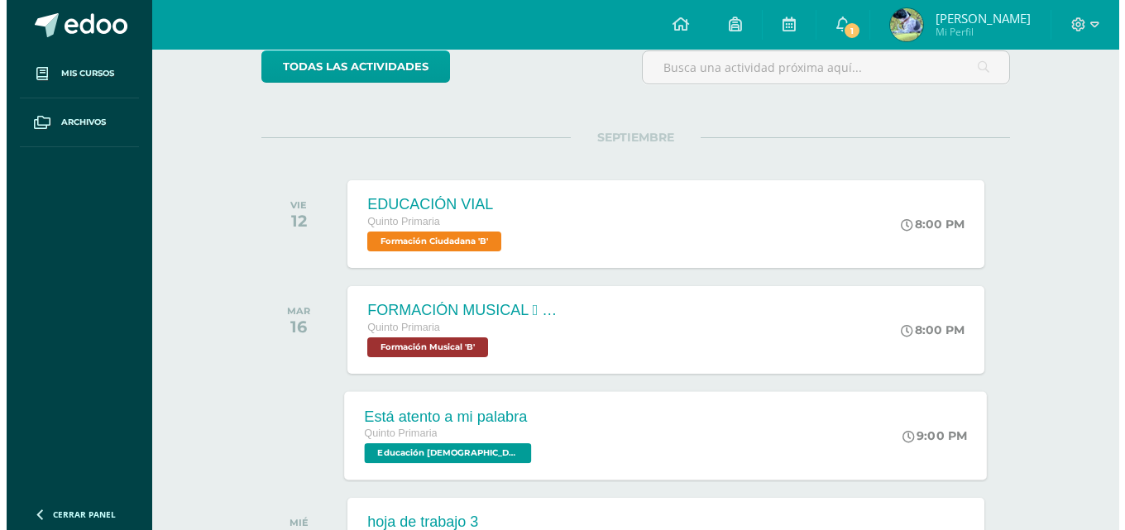
scroll to position [248, 0]
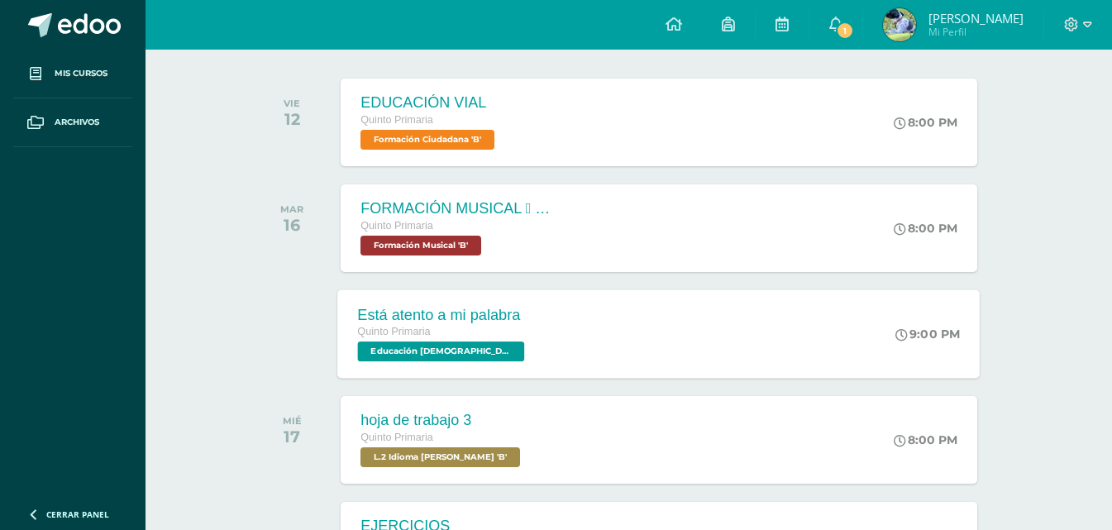
click at [496, 319] on div "Está atento a mi palabra" at bounding box center [443, 314] width 171 height 17
